Goal: Task Accomplishment & Management: Use online tool/utility

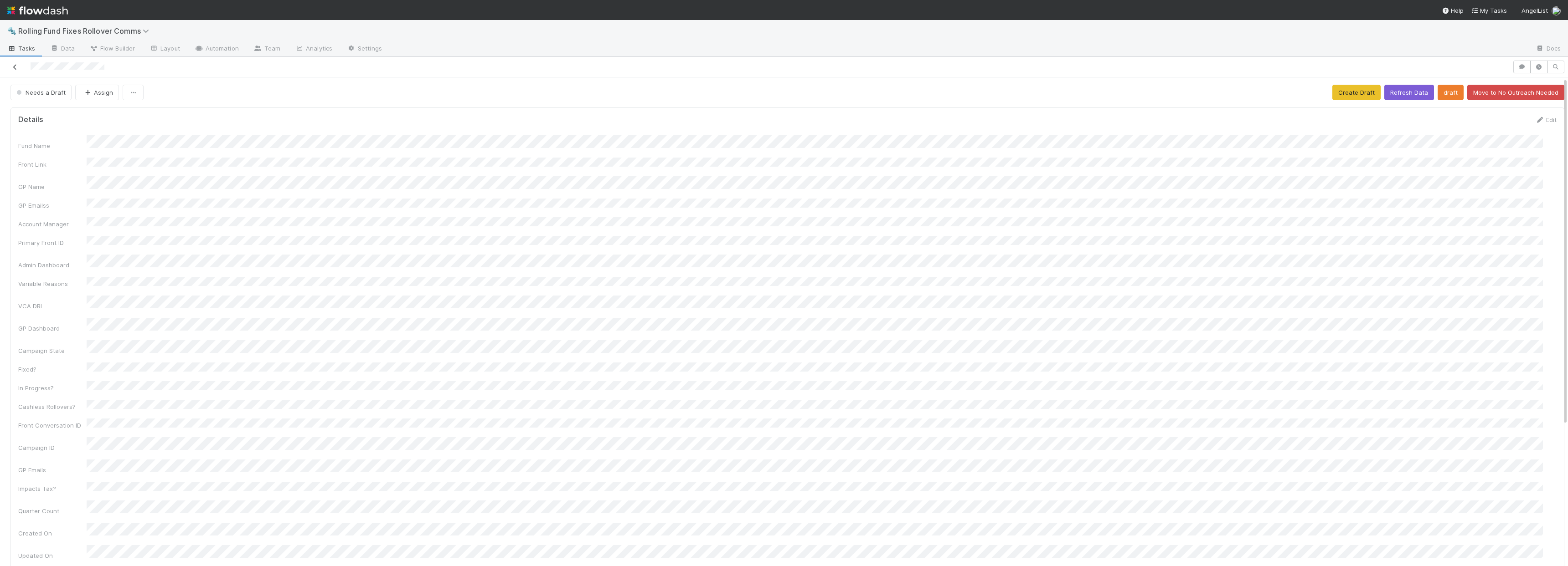
click at [14, 69] on icon at bounding box center [15, 67] width 9 height 6
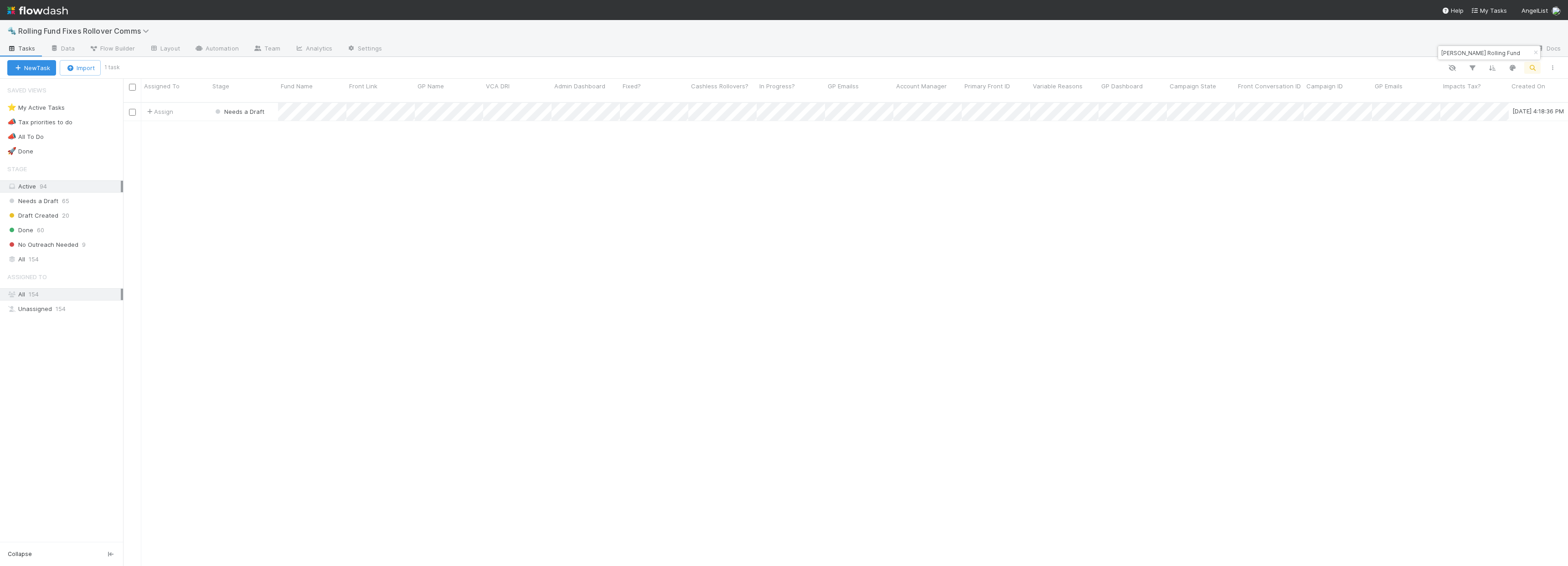
scroll to position [465, 1438]
click at [1505, 51] on input "[PERSON_NAME] Rolling Fund" at bounding box center [1484, 53] width 91 height 11
type input "Healthspan"
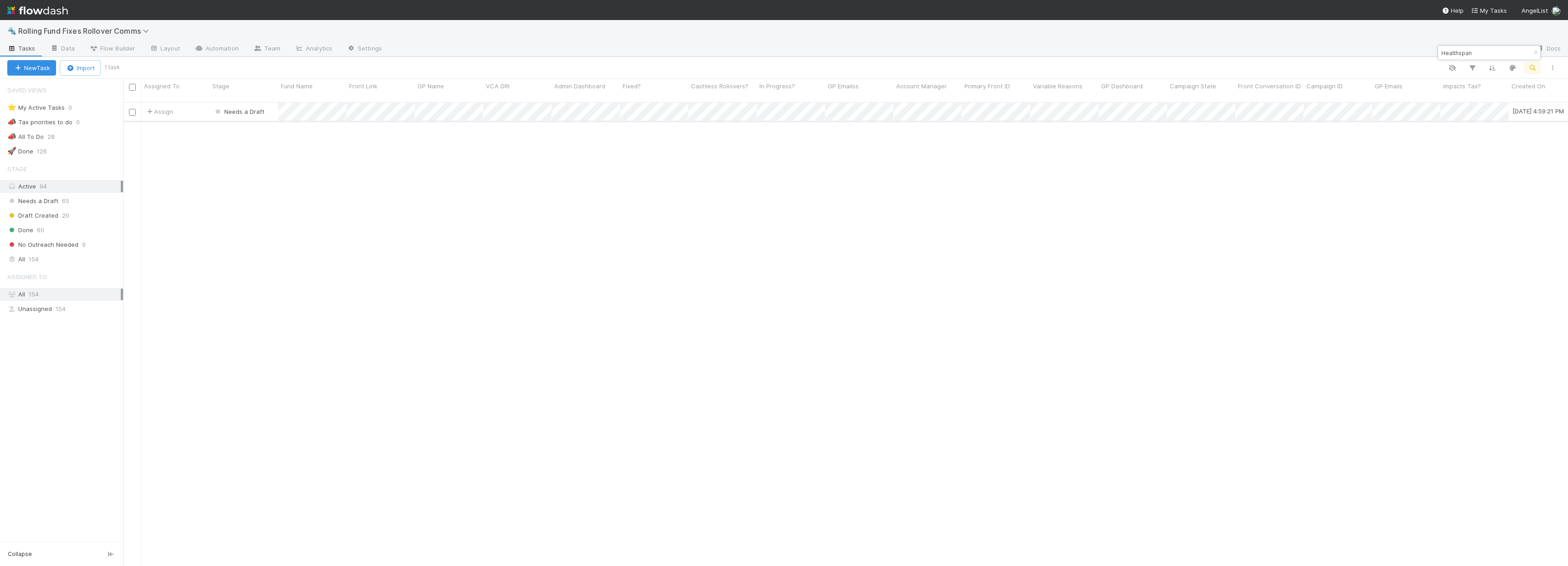
click at [191, 103] on div "Assign" at bounding box center [176, 112] width 68 height 18
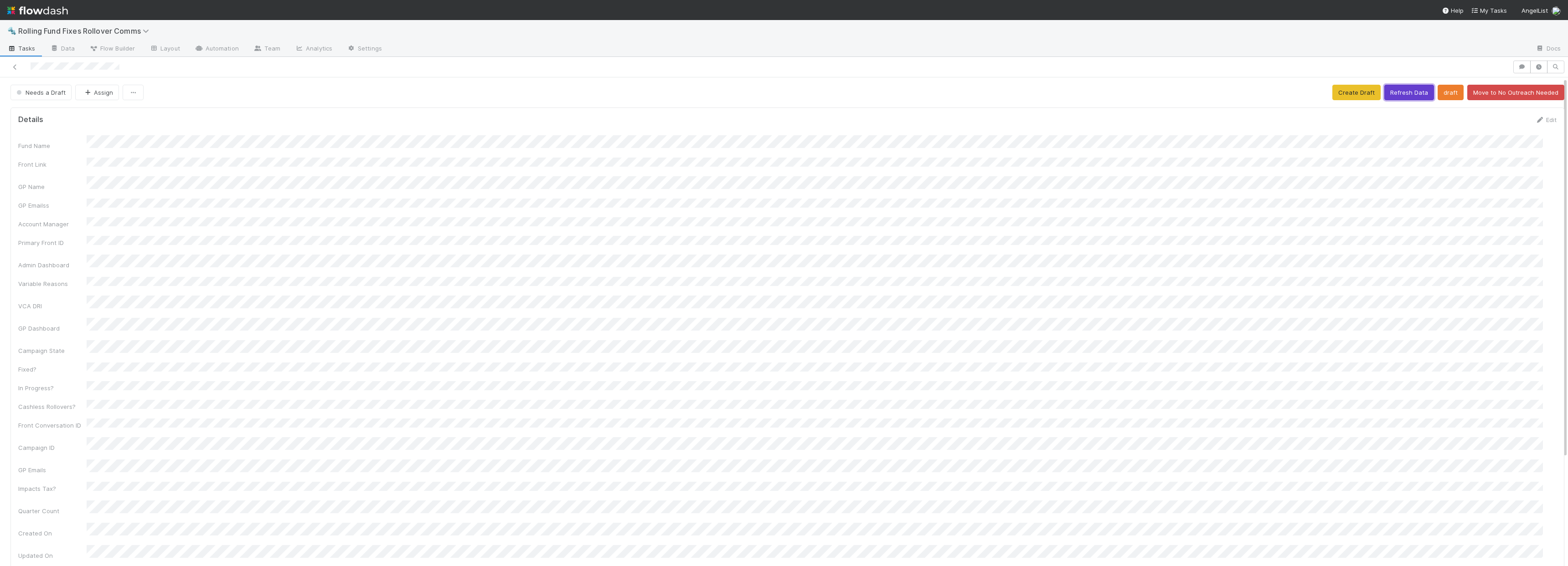
click at [1402, 96] on button "Refresh Data" at bounding box center [1409, 93] width 50 height 16
